Goal: Use online tool/utility: Use online tool/utility

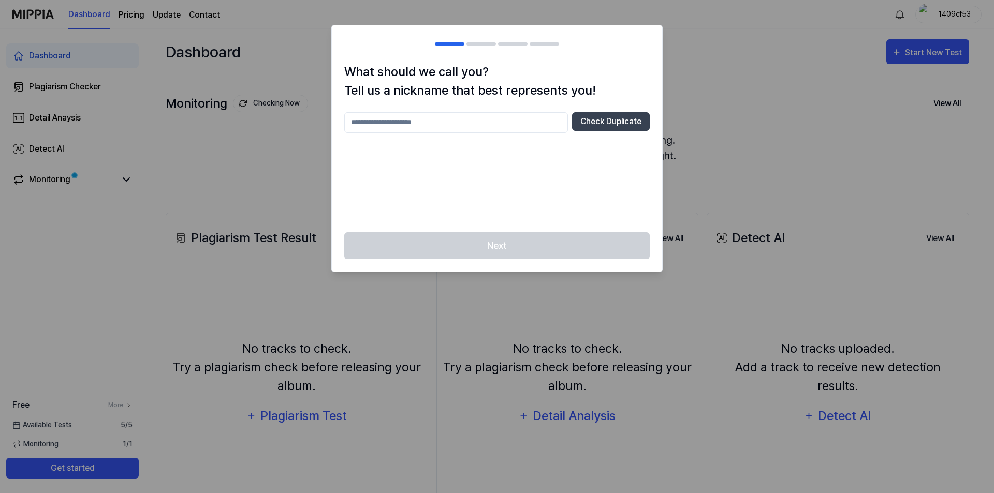
click at [404, 123] on input "text" at bounding box center [456, 122] width 224 height 21
type input "*****"
drag, startPoint x: 625, startPoint y: 120, endPoint x: 626, endPoint y: 126, distance: 5.8
click at [624, 120] on button "Check Duplicate" at bounding box center [611, 121] width 78 height 19
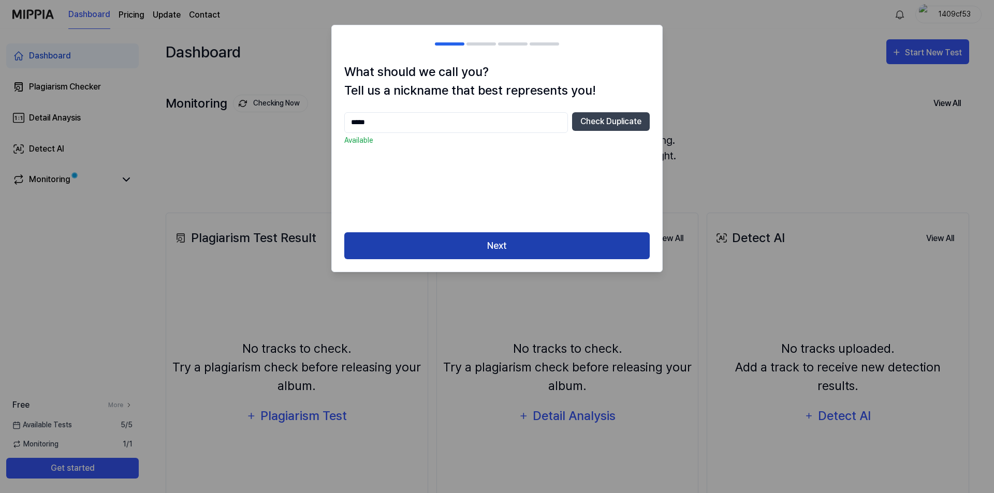
click at [495, 247] on button "Next" at bounding box center [496, 245] width 305 height 27
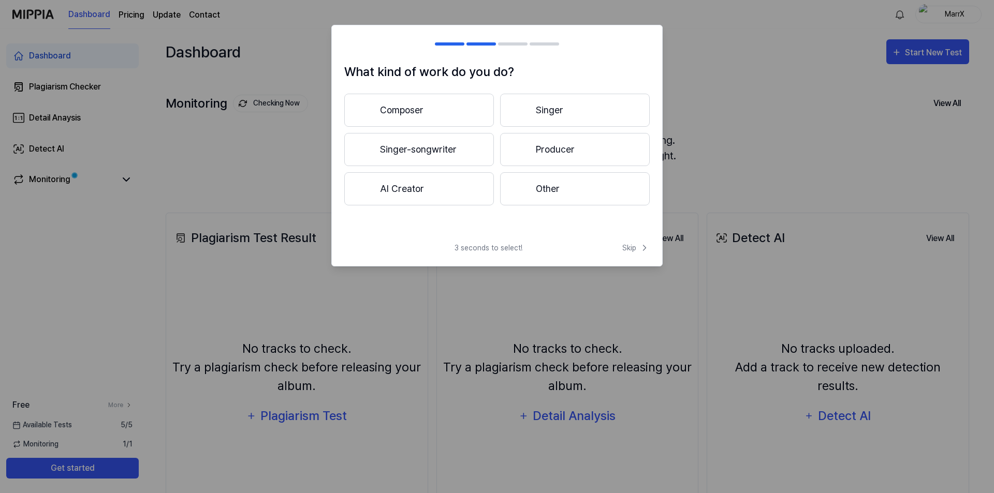
drag, startPoint x: 441, startPoint y: 110, endPoint x: 447, endPoint y: 114, distance: 7.6
click at [441, 110] on button "Composer" at bounding box center [419, 110] width 150 height 33
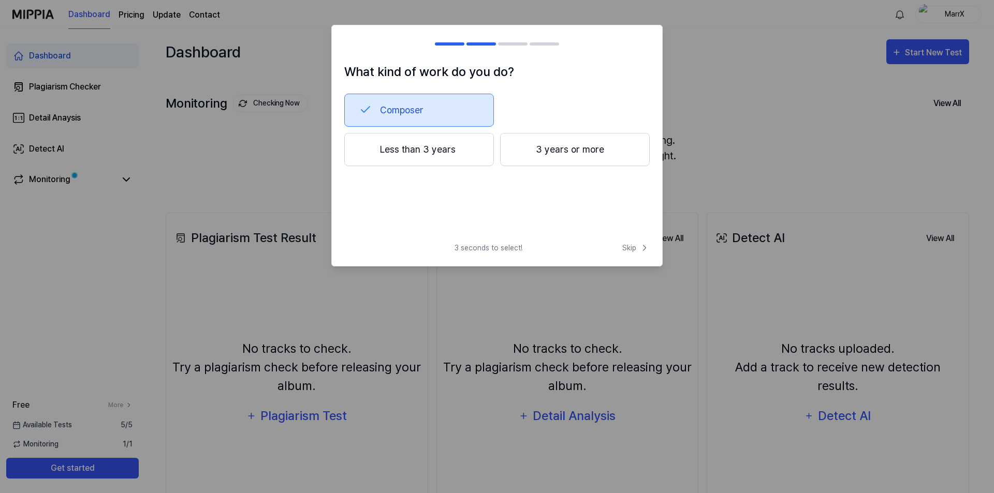
click at [443, 153] on button "Less than 3 years" at bounding box center [419, 149] width 150 height 33
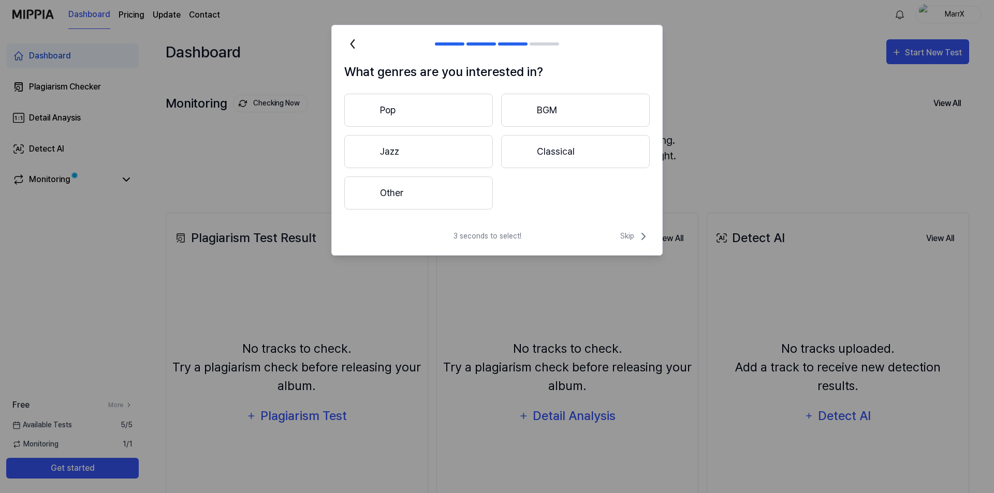
click at [420, 112] on button "Pop" at bounding box center [418, 110] width 149 height 33
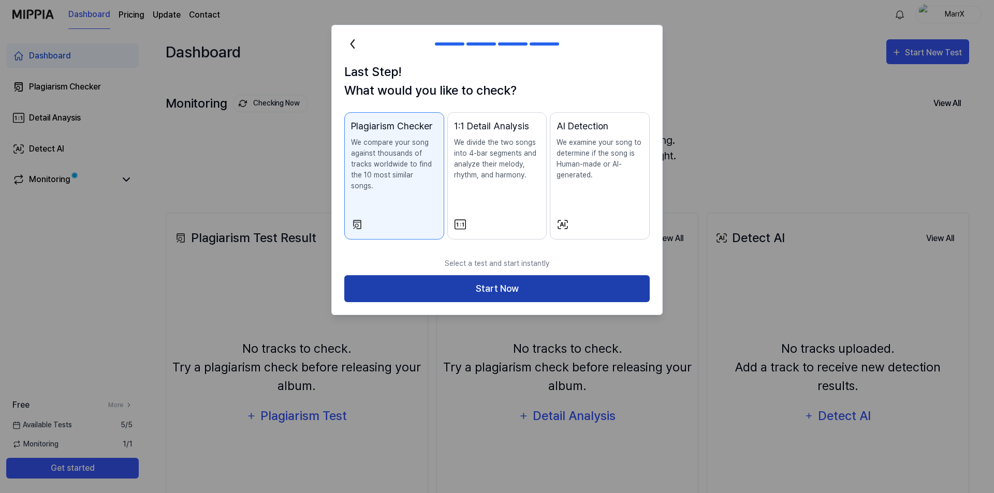
click at [553, 282] on button "Start Now" at bounding box center [496, 288] width 305 height 27
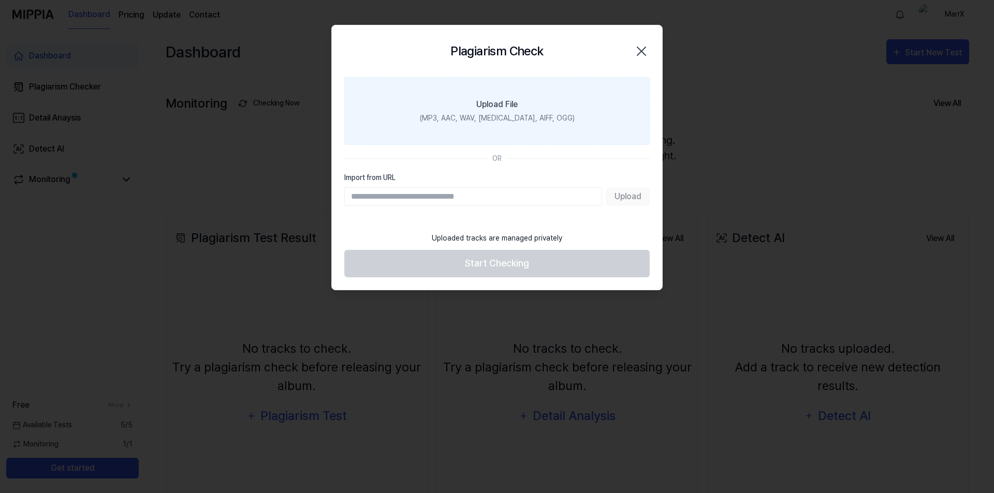
click at [503, 113] on div "(MP3, AAC, WAV, [MEDICAL_DATA], AIFF, OGG)" at bounding box center [497, 118] width 155 height 11
click at [0, 0] on input "Upload File (MP3, AAC, WAV, [MEDICAL_DATA], AIFF, OGG)" at bounding box center [0, 0] width 0 height 0
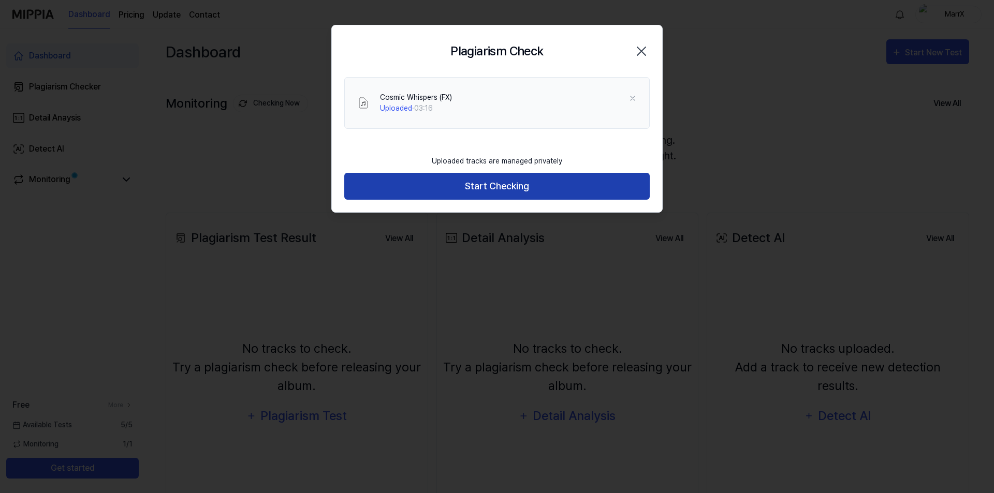
click at [491, 184] on button "Start Checking" at bounding box center [496, 186] width 305 height 27
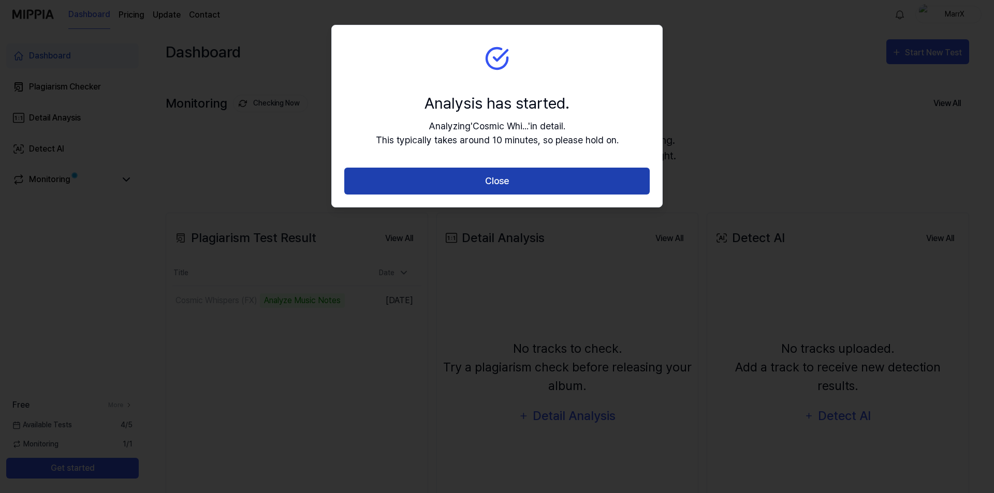
click at [557, 180] on button "Close" at bounding box center [496, 181] width 305 height 27
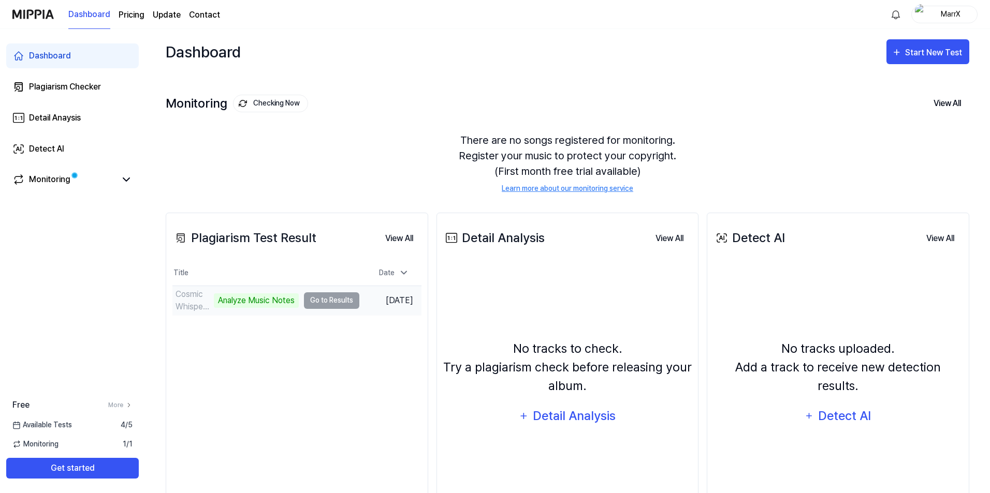
click at [339, 303] on td "Cosmic Whispers (FX) Analyze Music Notes Go to Results" at bounding box center [265, 300] width 187 height 29
click at [124, 182] on icon at bounding box center [126, 179] width 12 height 12
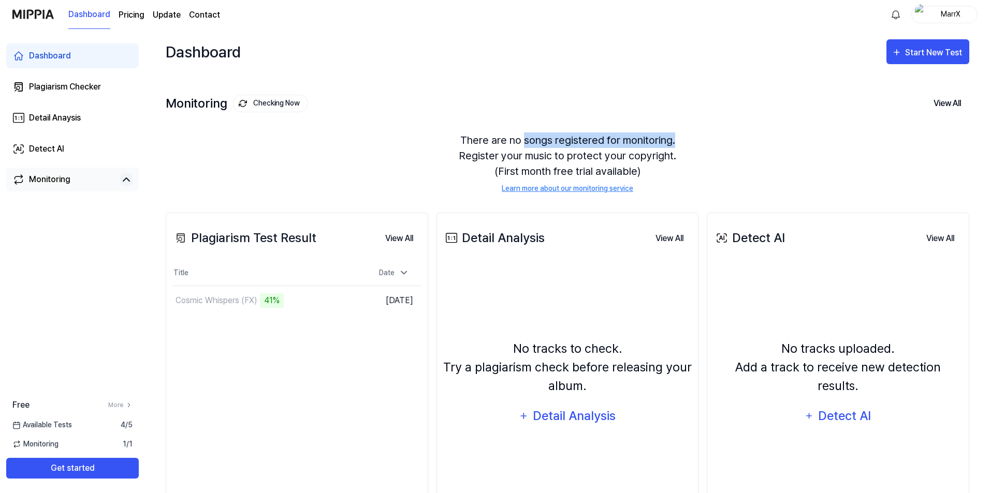
drag, startPoint x: 526, startPoint y: 139, endPoint x: 695, endPoint y: 143, distance: 168.3
click at [695, 143] on div "There are no songs registered for monitoring. Register your music to protect yo…" at bounding box center [567, 163] width 803 height 86
click at [329, 301] on button "Go to Results" at bounding box center [331, 300] width 55 height 17
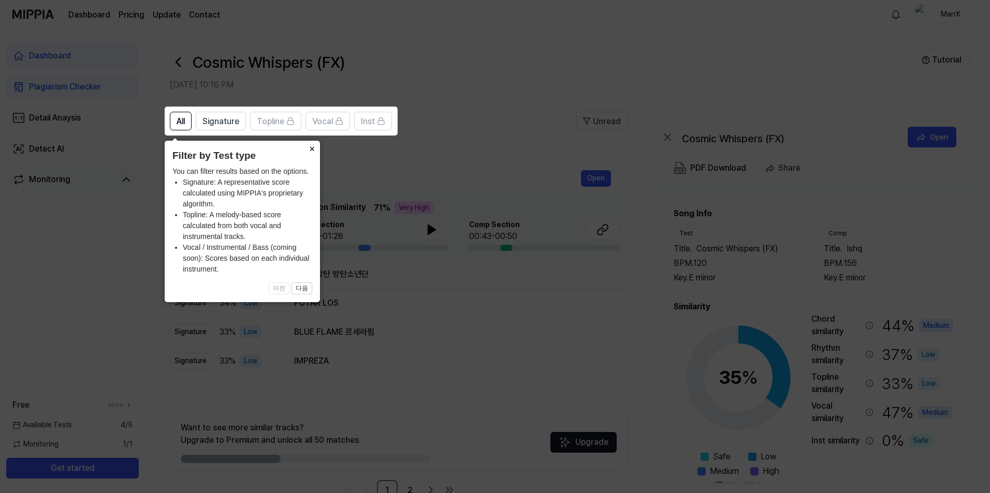
click at [312, 147] on button "×" at bounding box center [311, 148] width 17 height 14
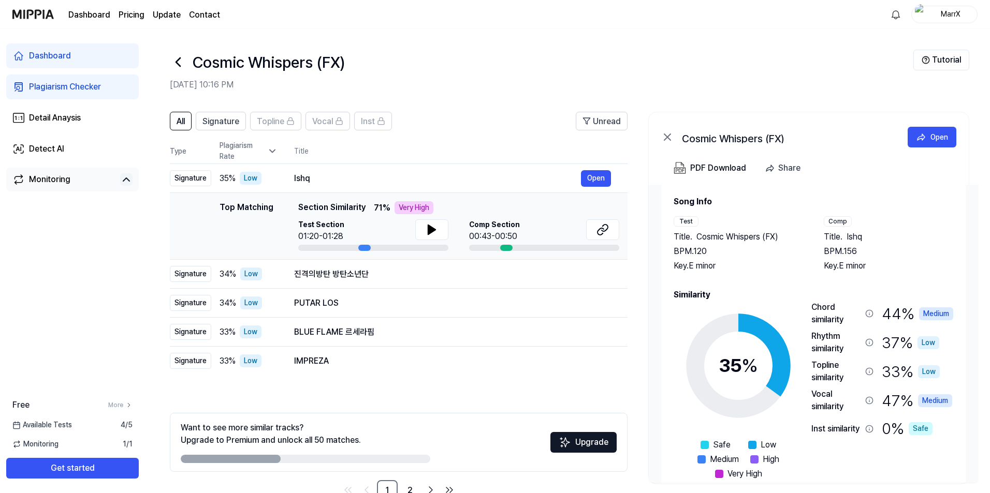
scroll to position [32, 0]
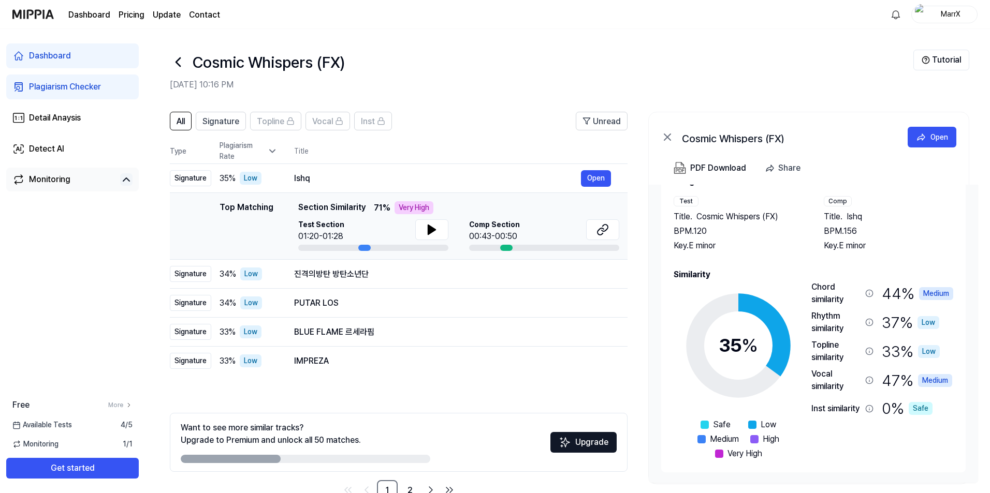
drag, startPoint x: 299, startPoint y: 207, endPoint x: 369, endPoint y: 209, distance: 69.9
click at [369, 209] on div "Top Matching Top Matching Section Similarity 71 % Very High Test Section 01:20-…" at bounding box center [398, 226] width 441 height 50
click at [426, 229] on icon at bounding box center [432, 230] width 12 height 12
click at [231, 123] on span "Signature" at bounding box center [220, 121] width 37 height 12
click at [182, 120] on span "All" at bounding box center [181, 121] width 8 height 12
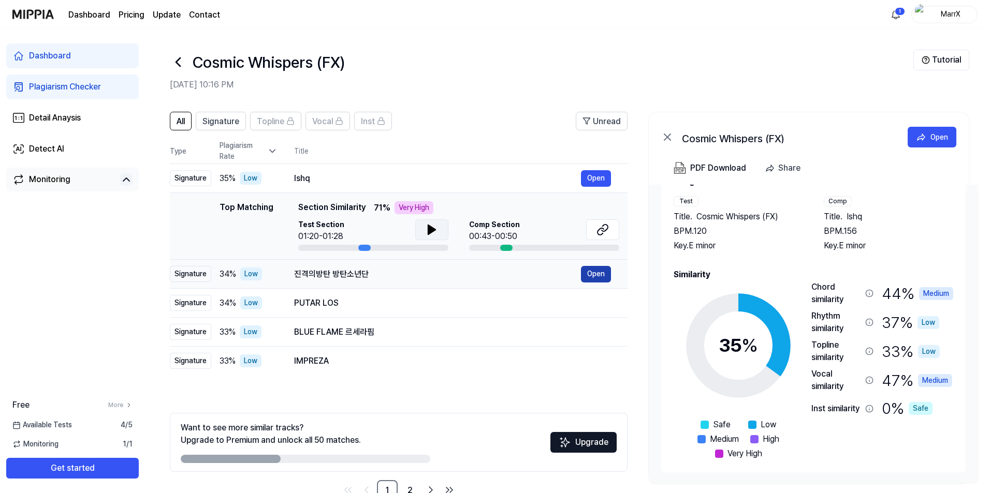
click at [592, 275] on button "Open" at bounding box center [596, 274] width 30 height 17
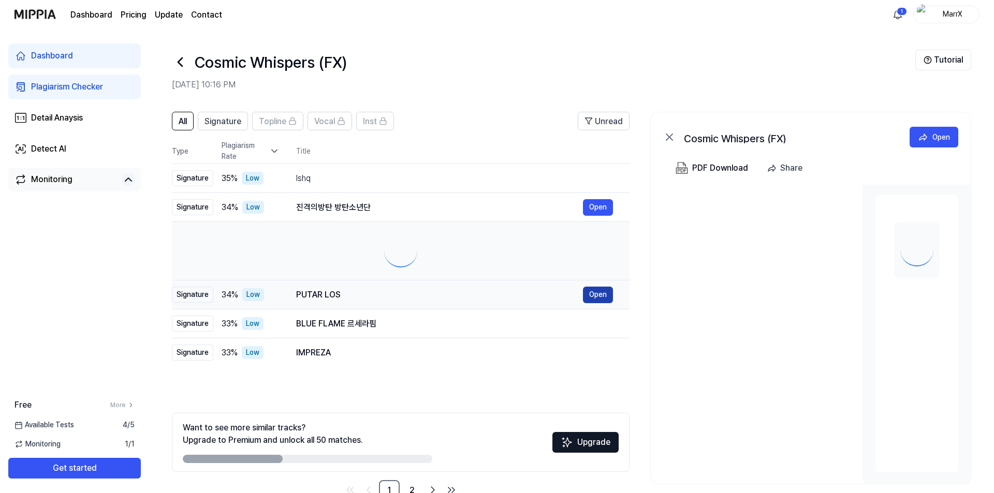
scroll to position [0, 0]
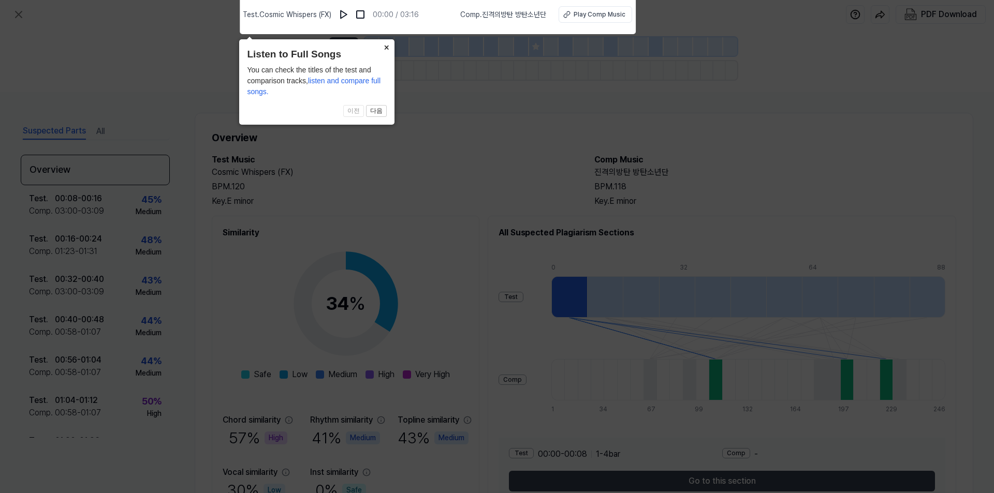
click at [386, 47] on button "×" at bounding box center [386, 46] width 17 height 14
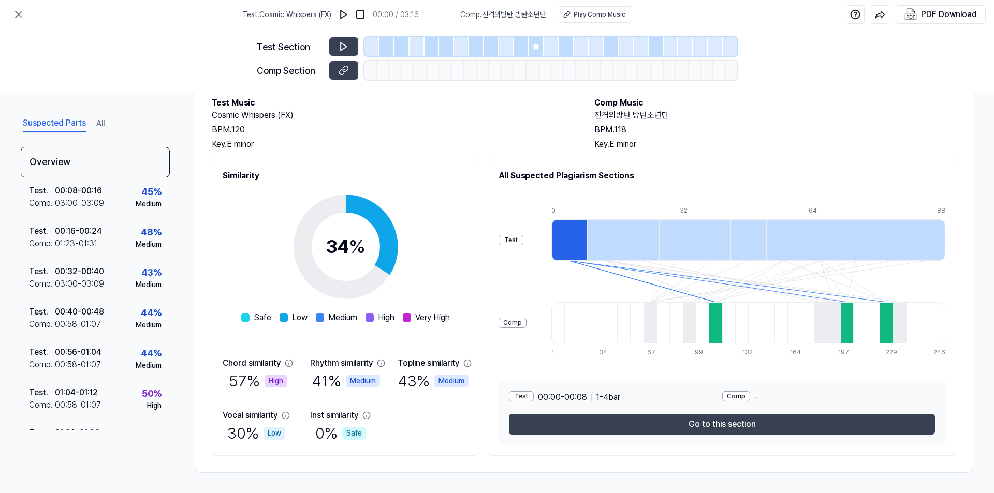
scroll to position [57, 0]
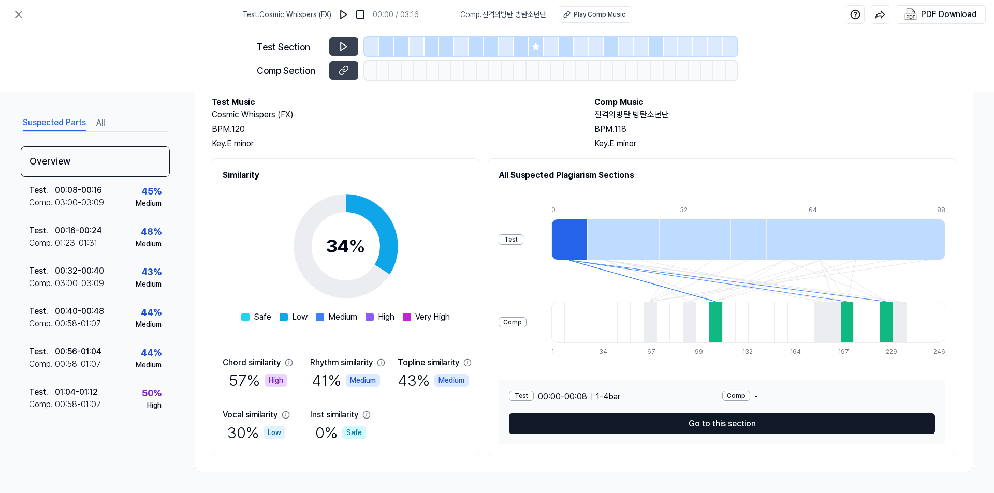
click at [697, 425] on button "Go to this section" at bounding box center [722, 424] width 426 height 21
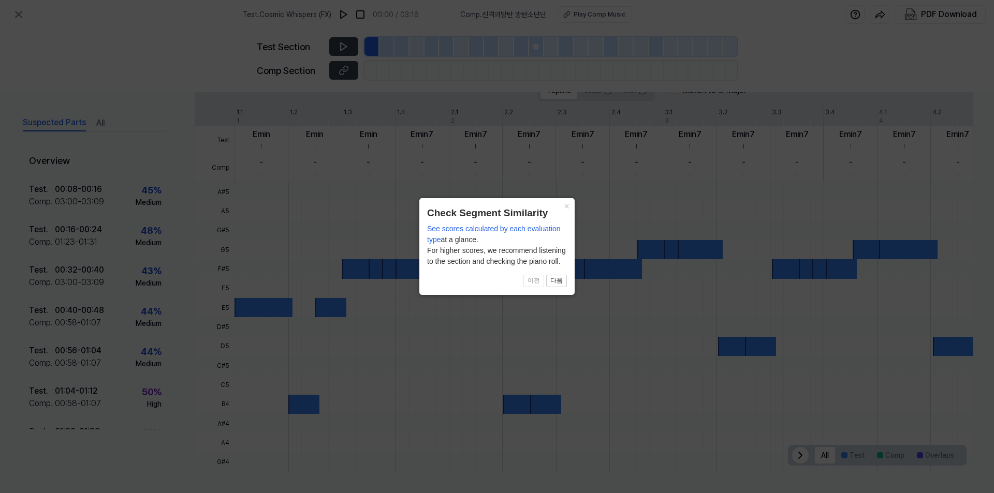
click at [567, 204] on button "×" at bounding box center [566, 205] width 17 height 14
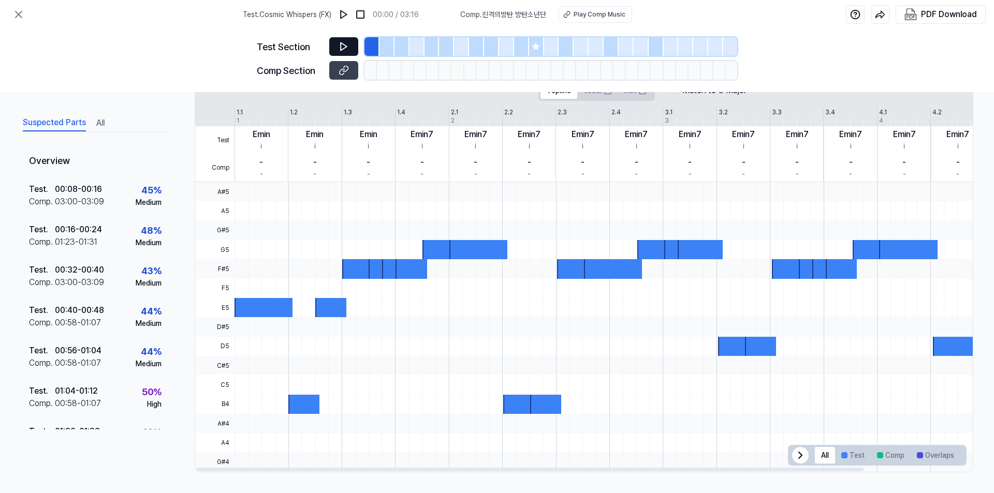
click at [339, 45] on icon at bounding box center [344, 46] width 10 height 10
click at [342, 71] on icon at bounding box center [344, 70] width 10 height 10
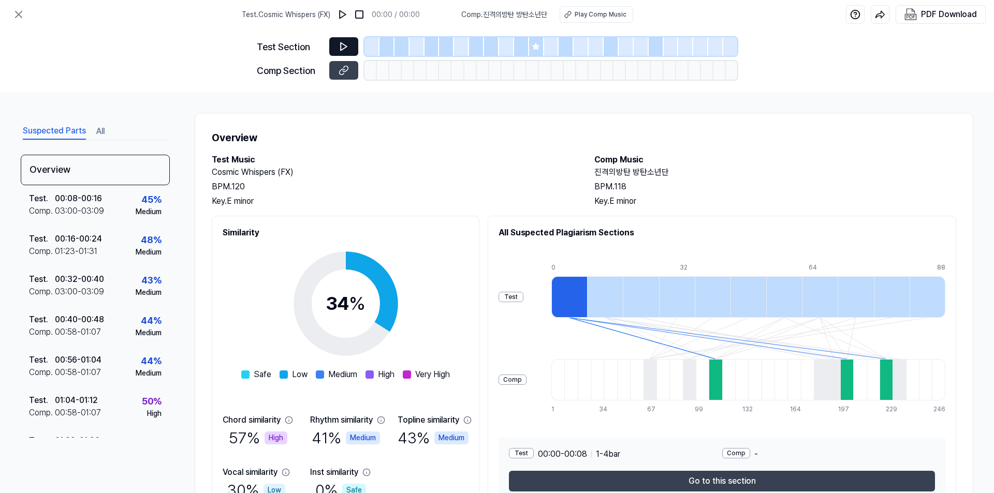
click at [342, 49] on icon at bounding box center [344, 46] width 10 height 10
click at [345, 46] on icon at bounding box center [344, 47] width 6 height 8
click at [346, 43] on icon at bounding box center [344, 46] width 10 height 10
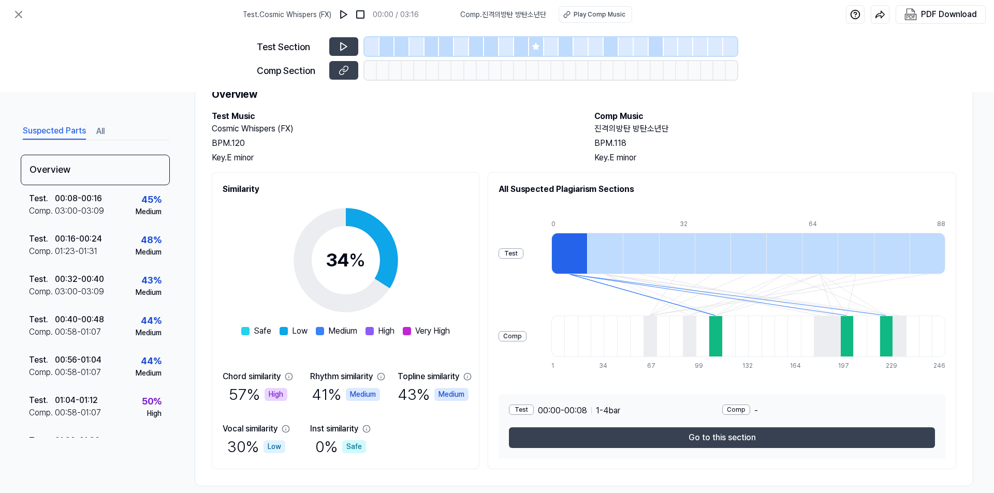
scroll to position [57, 0]
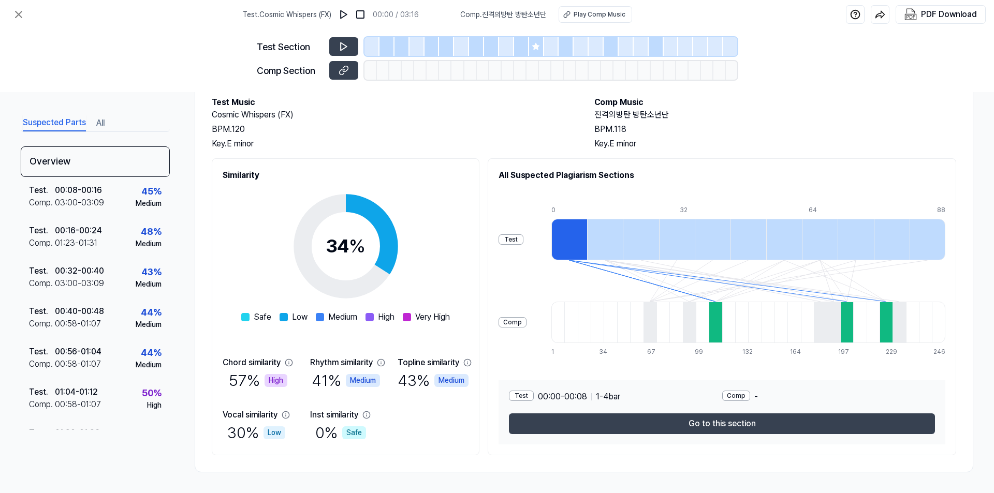
click at [582, 236] on div at bounding box center [569, 239] width 36 height 41
click at [343, 41] on icon at bounding box center [344, 46] width 10 height 10
click at [343, 49] on icon at bounding box center [344, 47] width 6 height 8
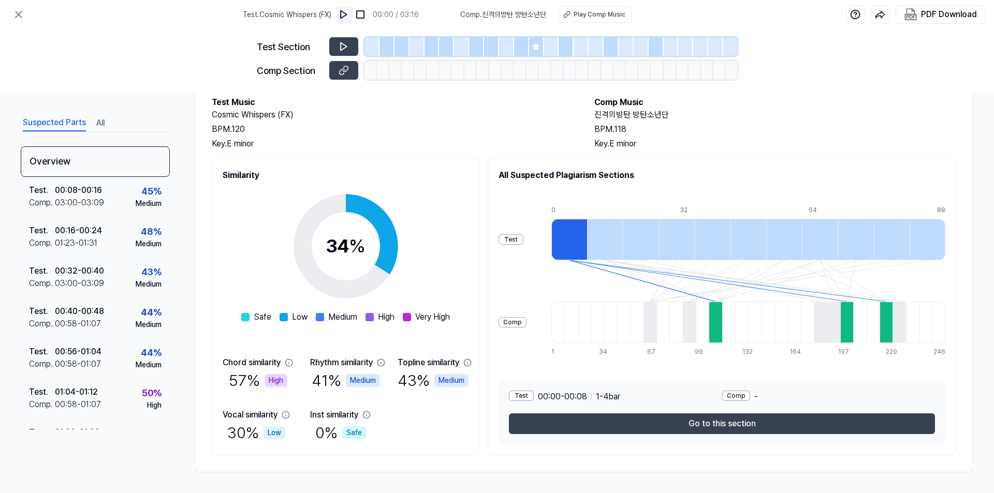
click at [347, 15] on img at bounding box center [344, 14] width 10 height 10
click at [348, 16] on img at bounding box center [345, 14] width 10 height 10
click at [601, 16] on div "Play Comp Music" at bounding box center [599, 14] width 52 height 9
click at [340, 46] on icon at bounding box center [344, 46] width 10 height 10
click at [341, 41] on button at bounding box center [343, 46] width 29 height 19
